Goal: Transaction & Acquisition: Purchase product/service

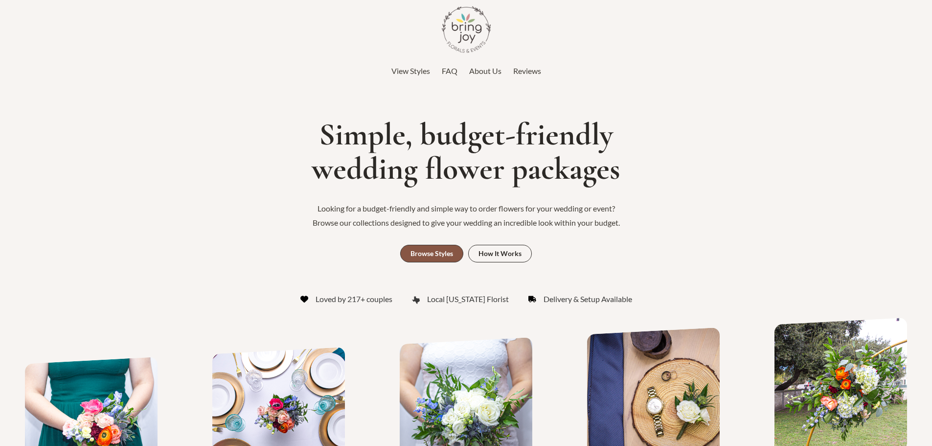
click at [422, 254] on div "Browse Styles" at bounding box center [431, 253] width 43 height 7
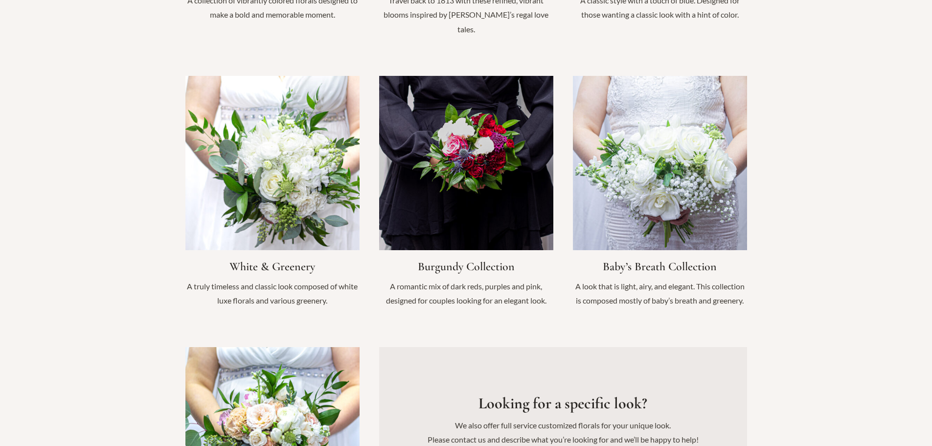
scroll to position [1008, 0]
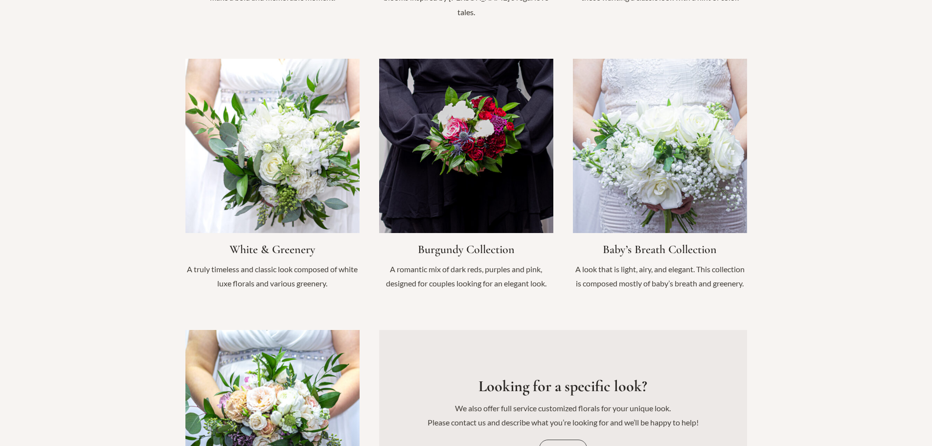
click at [656, 237] on link "Infobox Link" at bounding box center [660, 180] width 174 height 242
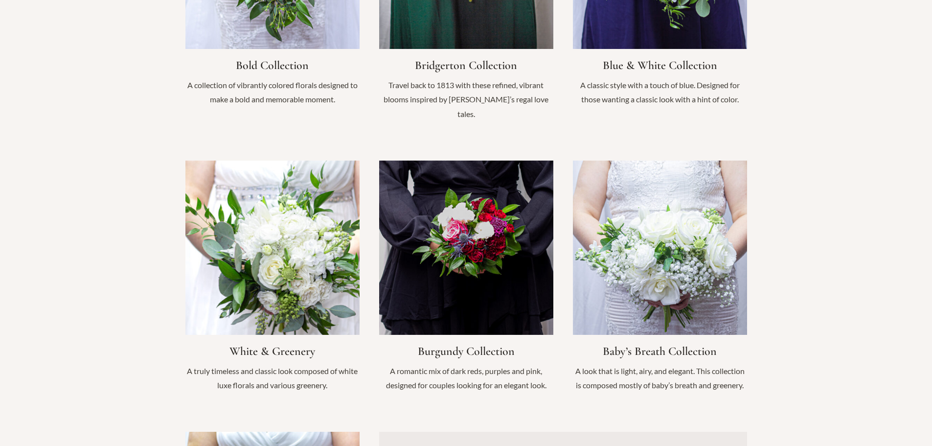
scroll to position [911, 0]
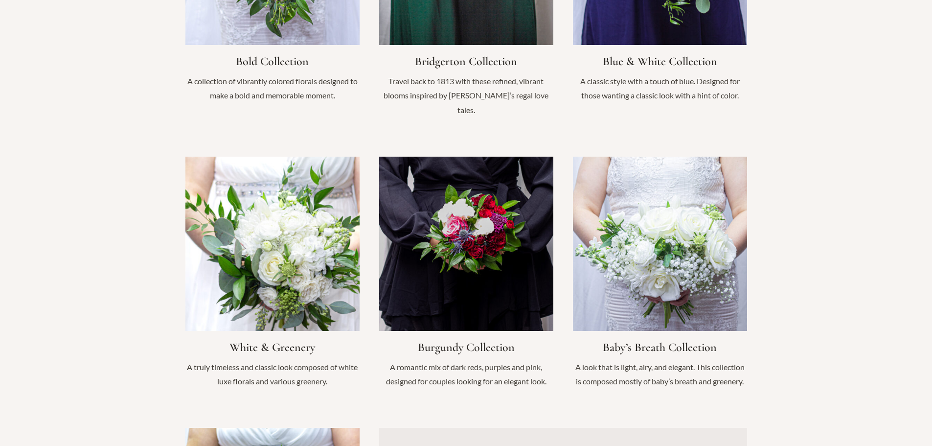
click at [259, 334] on link "Infobox Link" at bounding box center [272, 277] width 174 height 242
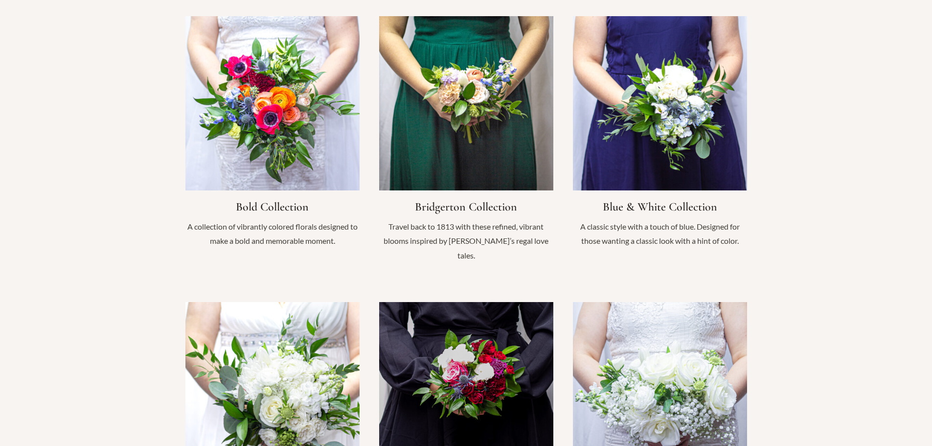
scroll to position [666, 0]
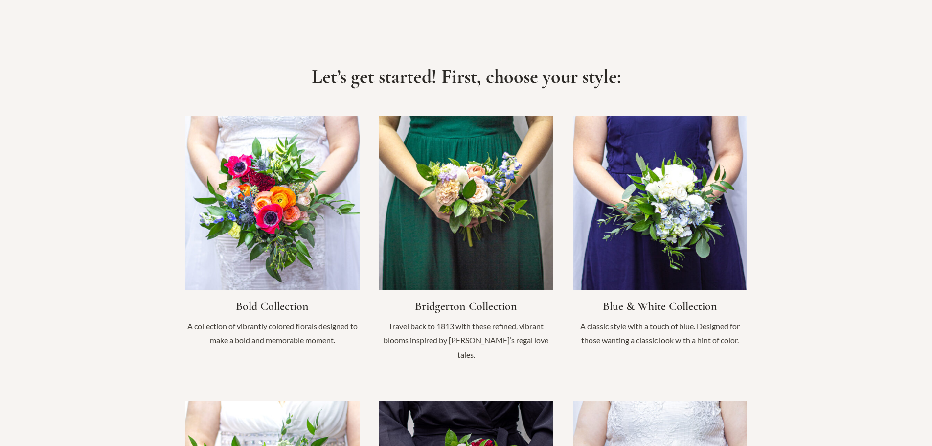
click at [460, 307] on link "Infobox Link" at bounding box center [466, 243] width 174 height 256
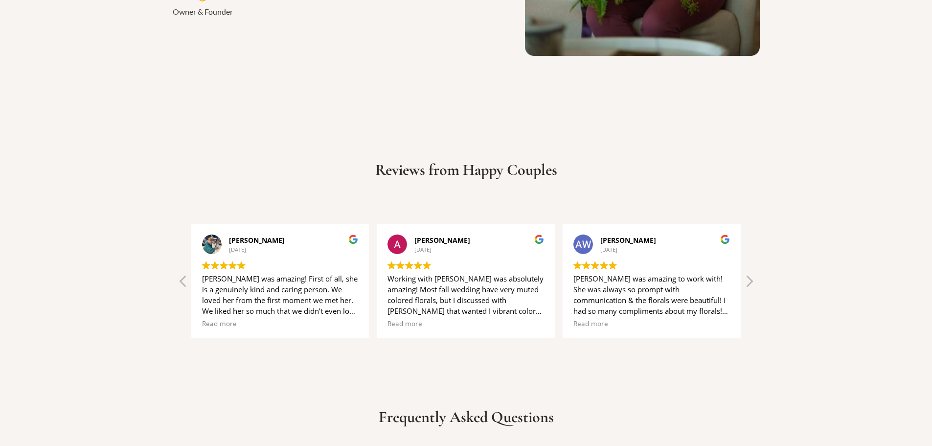
scroll to position [2035, 0]
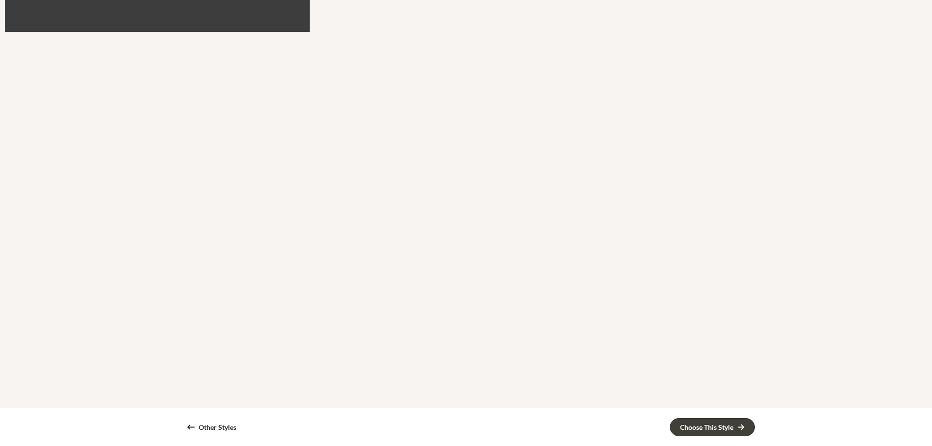
scroll to position [1565, 0]
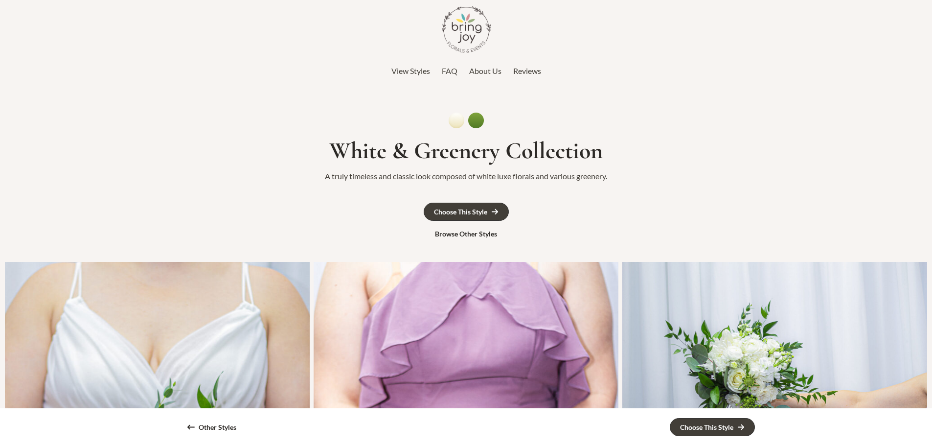
click at [452, 113] on img at bounding box center [465, 120] width 35 height 16
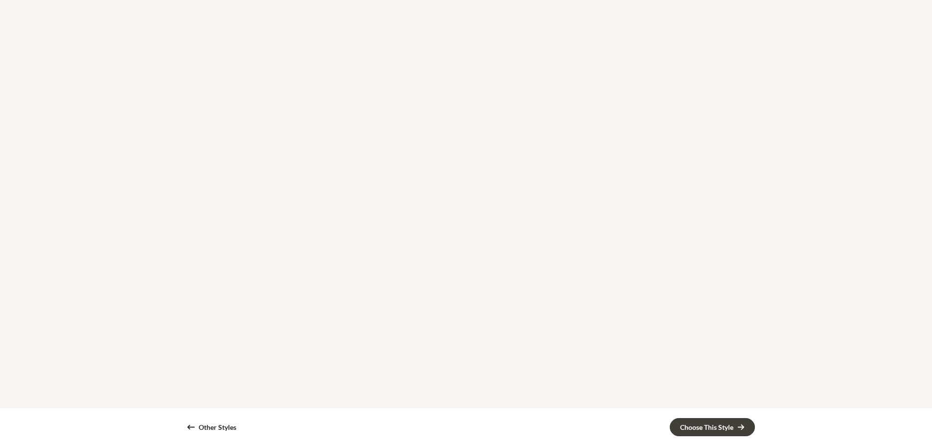
scroll to position [1663, 0]
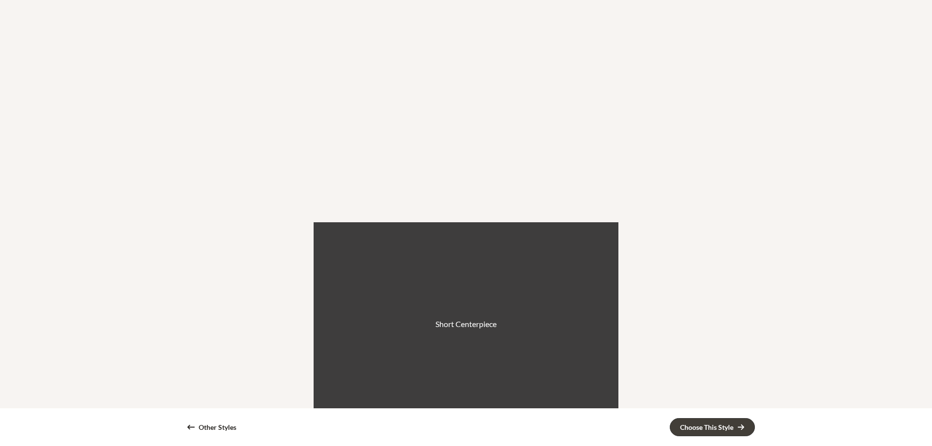
scroll to position [929, 0]
